Goal: Download file/media

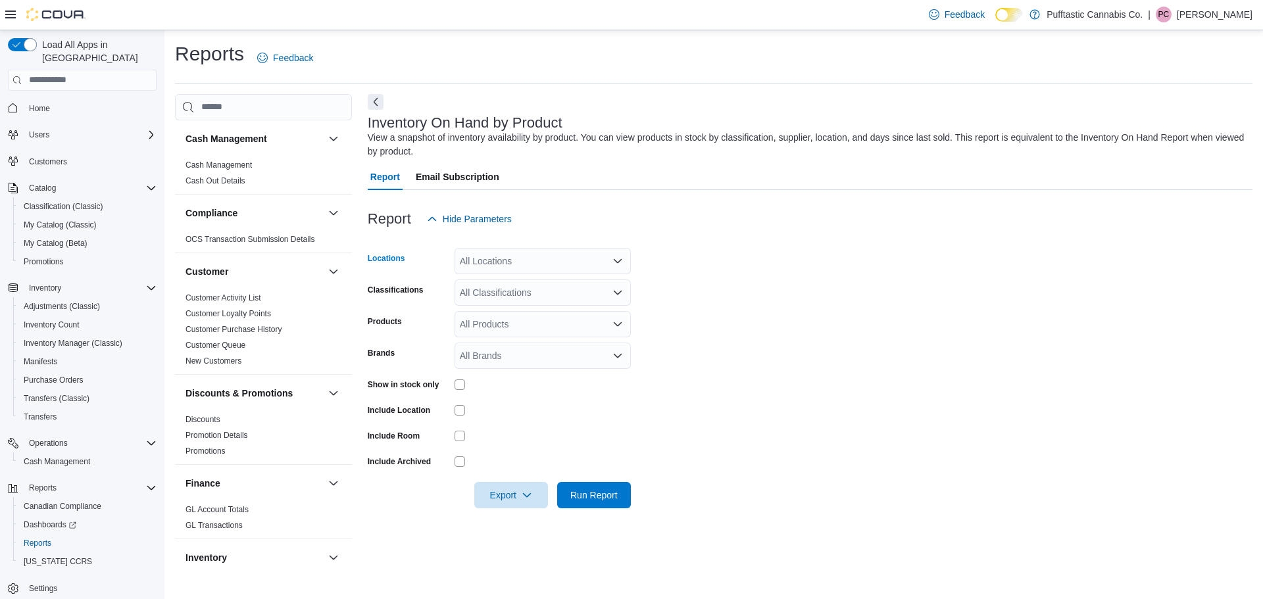
click at [615, 270] on div "All Locations" at bounding box center [542, 261] width 176 height 26
click at [608, 289] on div "Pufftastic Cannabis Co." at bounding box center [542, 283] width 160 height 13
click at [692, 276] on form "Locations Pufftastic Cannabis Co. Classifications All Classifications Products …" at bounding box center [810, 370] width 884 height 276
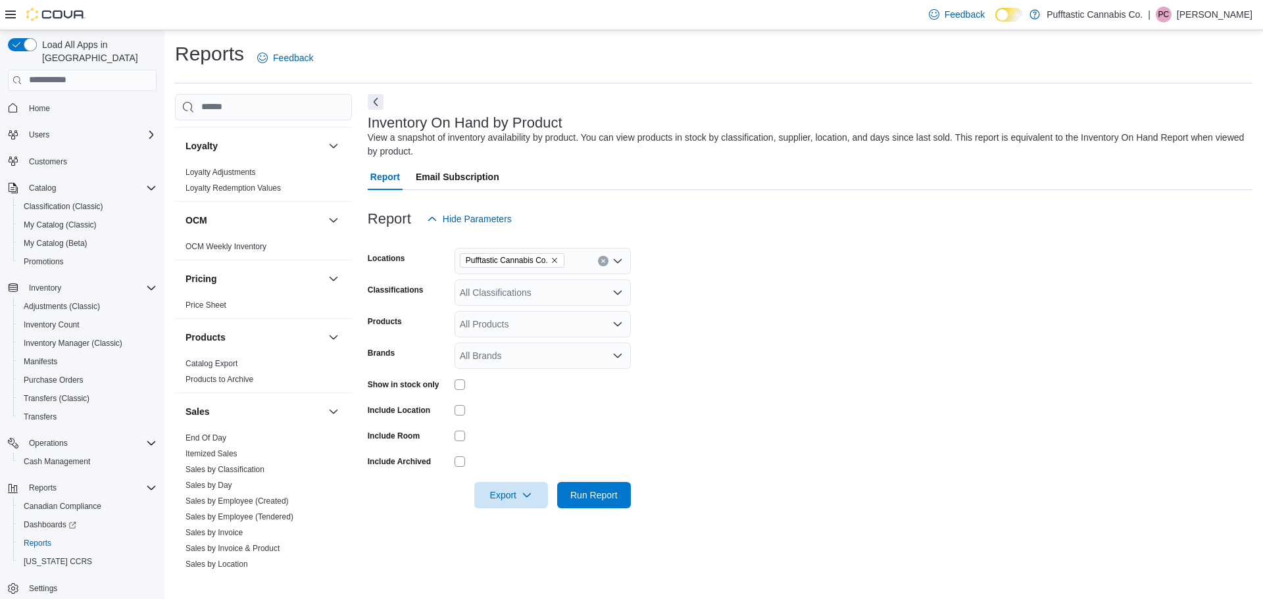
scroll to position [658, 0]
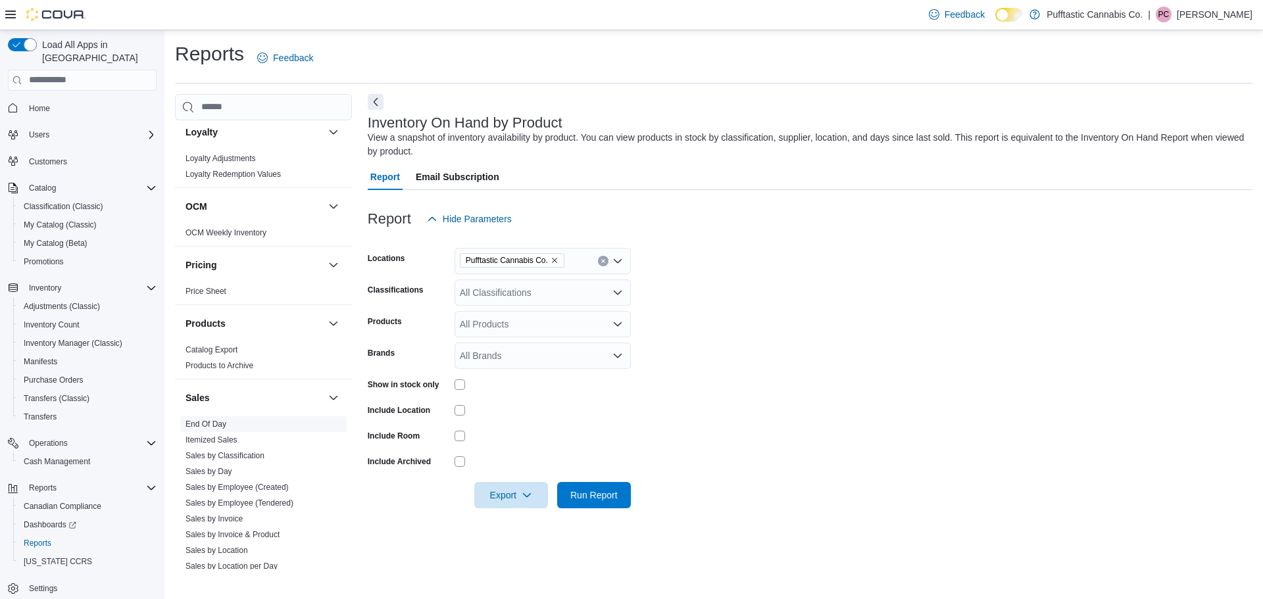
click at [210, 421] on link "End Of Day" at bounding box center [205, 424] width 41 height 9
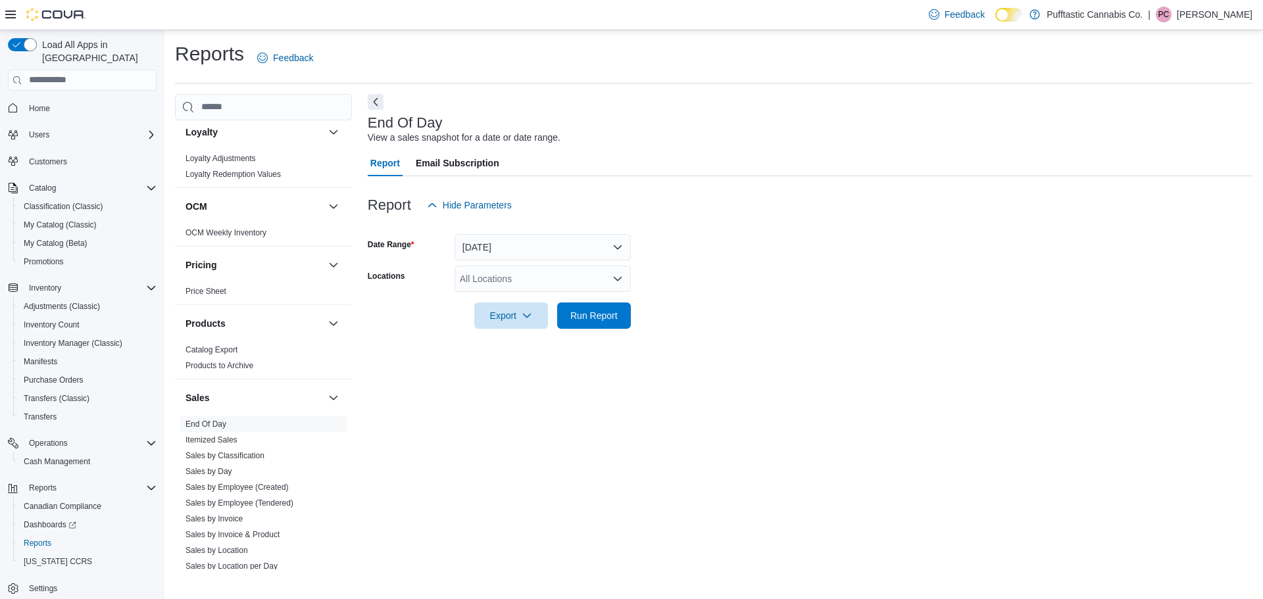
click at [514, 283] on div "All Locations" at bounding box center [542, 279] width 176 height 26
click at [521, 305] on span "Pufftastic Cannabis Co." at bounding box center [524, 301] width 96 height 13
click at [760, 307] on form "Date Range [DATE] Locations Pufftastic Cannabis Co. Export Run Report" at bounding box center [810, 273] width 884 height 110
click at [531, 322] on span "Export" at bounding box center [511, 315] width 58 height 26
click at [531, 339] on span "Export to Excel" at bounding box center [512, 342] width 59 height 11
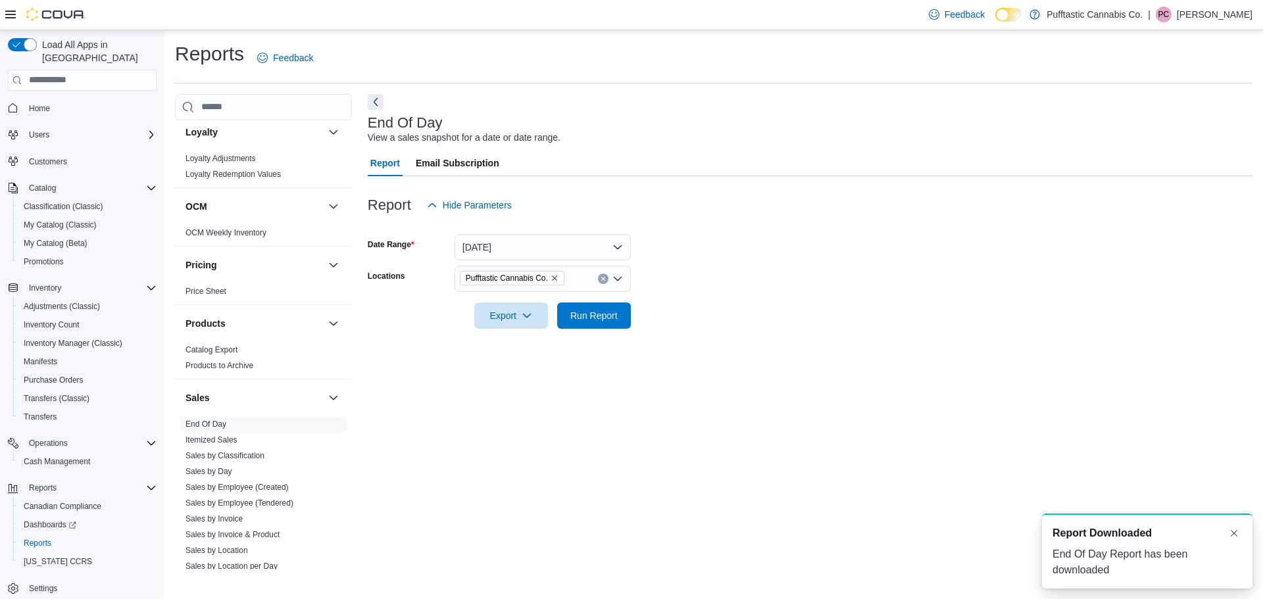
click at [533, 371] on div "End Of Day View a sales snapshot for a date or date range. Report Email Subscri…" at bounding box center [810, 331] width 884 height 475
click at [521, 318] on icon "button" at bounding box center [526, 315] width 11 height 11
click at [518, 367] on span "Export to Pdf" at bounding box center [512, 368] width 59 height 11
